Goal: Information Seeking & Learning: Check status

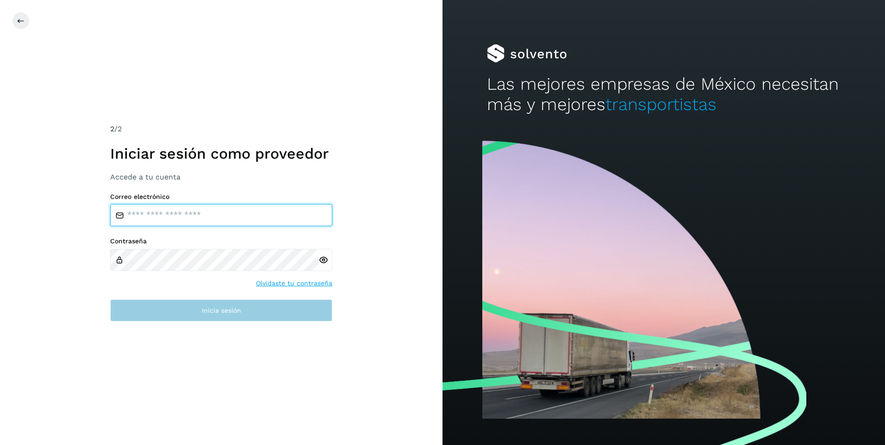
type input "**********"
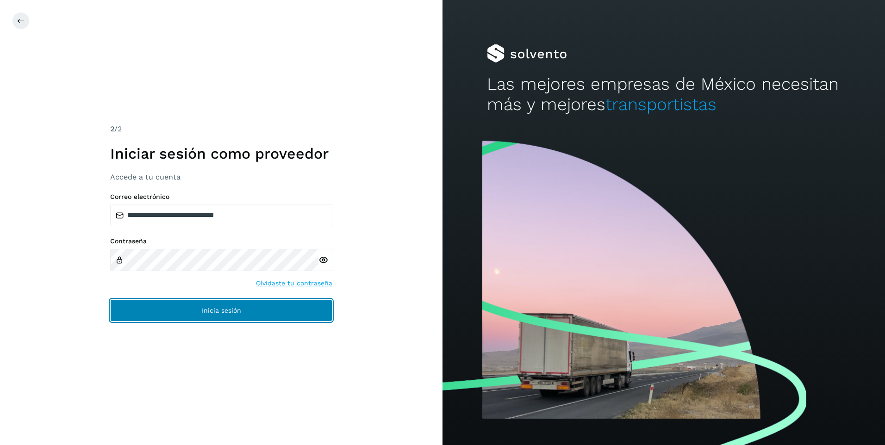
click at [202, 311] on span "Inicia sesión" at bounding box center [221, 310] width 39 height 6
click at [239, 312] on span "Inicia sesión" at bounding box center [221, 310] width 39 height 6
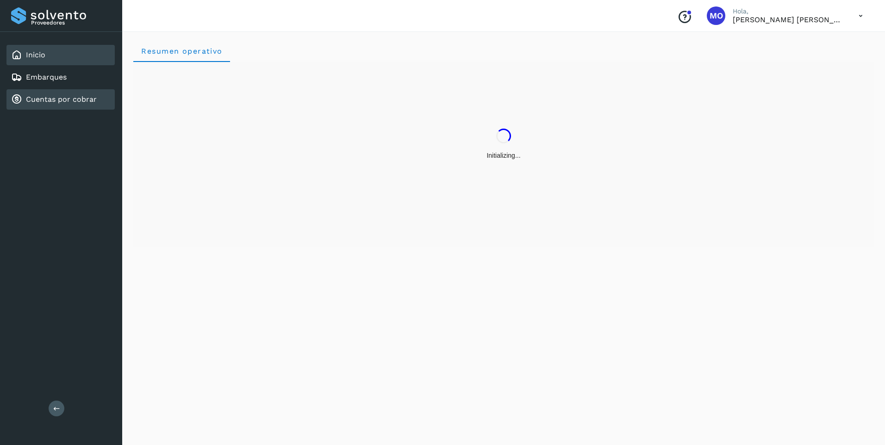
click at [41, 96] on link "Cuentas por cobrar" at bounding box center [61, 99] width 71 height 9
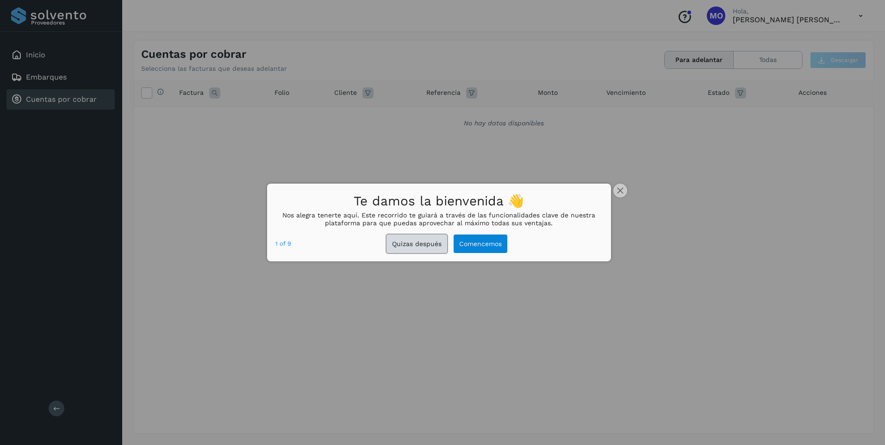
click at [424, 240] on button "Quizas después" at bounding box center [416, 244] width 61 height 19
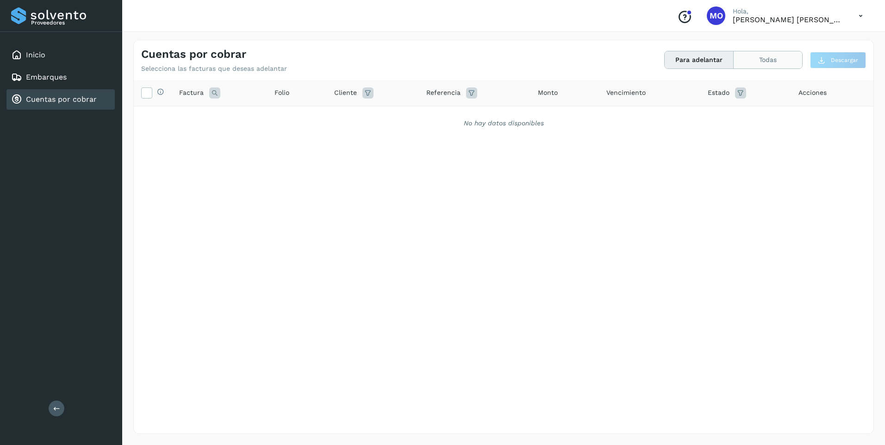
click at [756, 60] on button "Todas" at bounding box center [767, 59] width 68 height 17
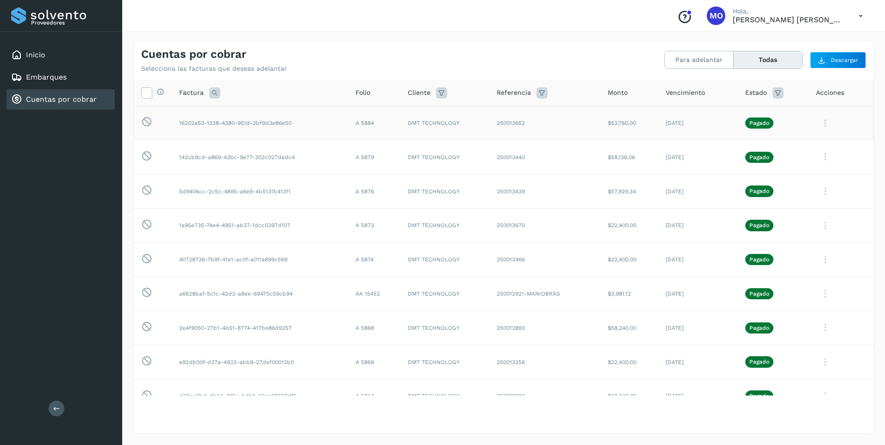
click at [819, 121] on icon at bounding box center [825, 123] width 19 height 19
click at [779, 143] on button "Ver Detalle" at bounding box center [810, 146] width 110 height 18
